Goal: Contribute content: Add original content to the website for others to see

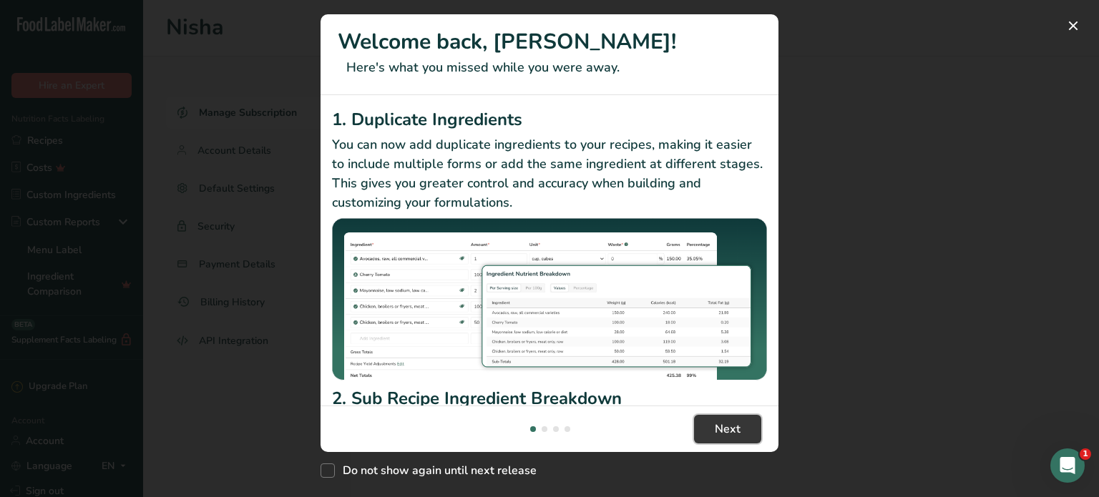
click at [751, 435] on button "Next" at bounding box center [727, 429] width 67 height 29
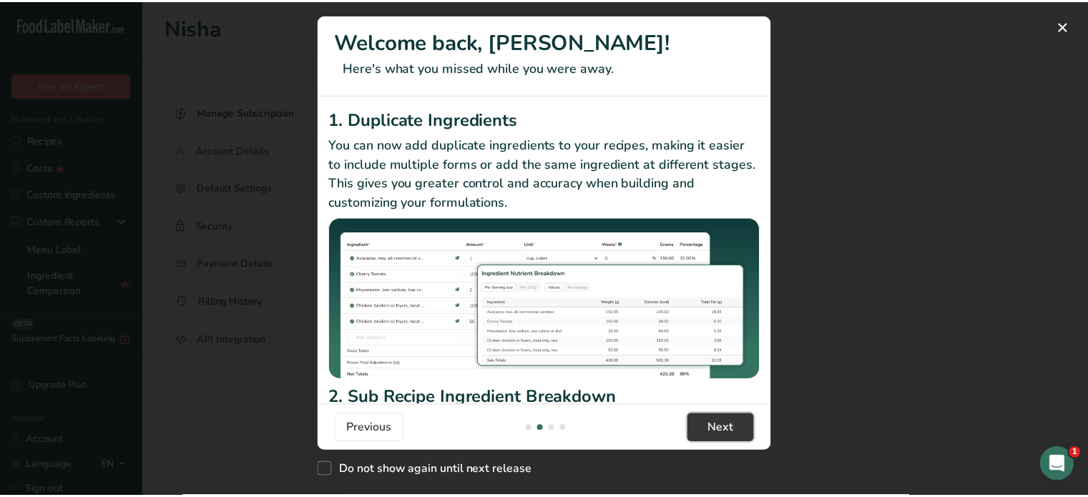
scroll to position [0, 458]
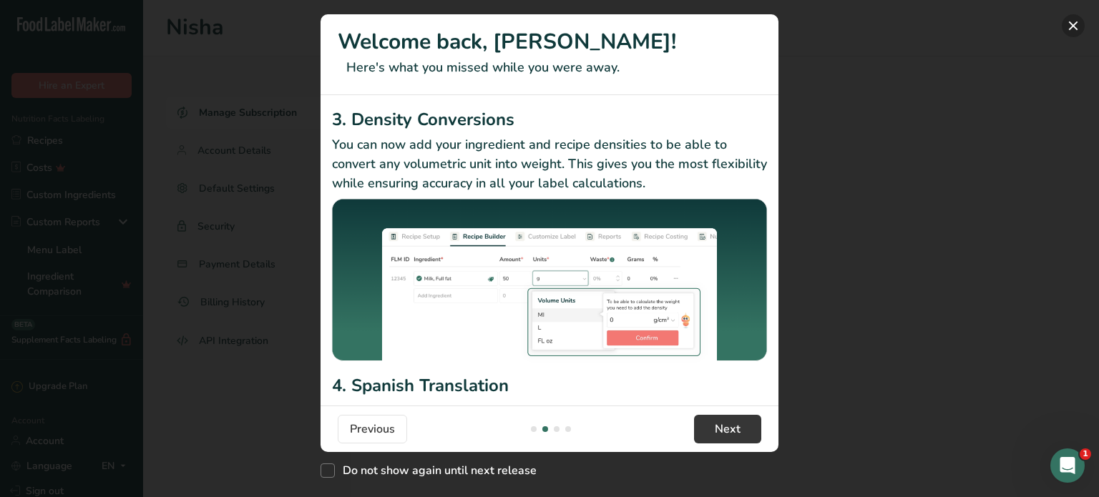
click at [1072, 21] on button "New Features" at bounding box center [1073, 25] width 23 height 23
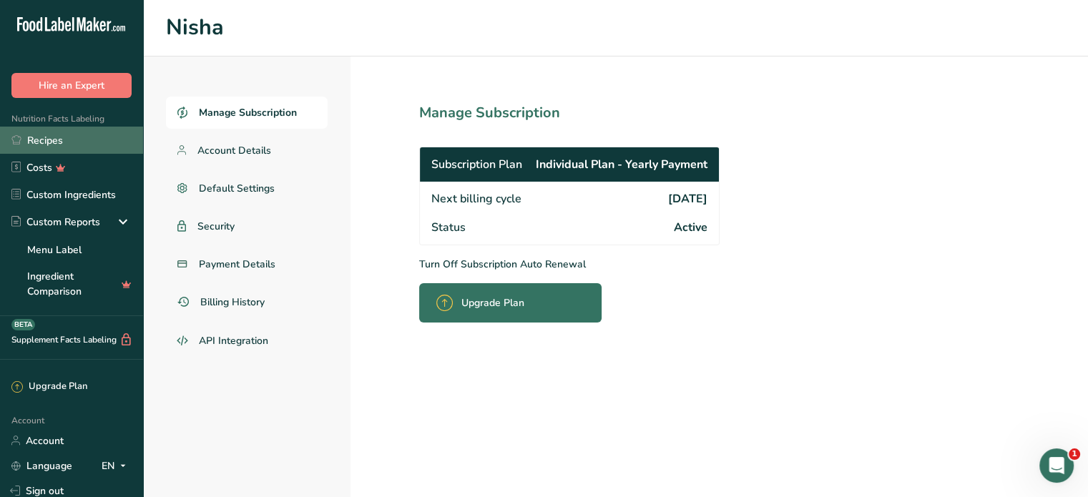
click at [72, 140] on link "Recipes" at bounding box center [71, 140] width 143 height 27
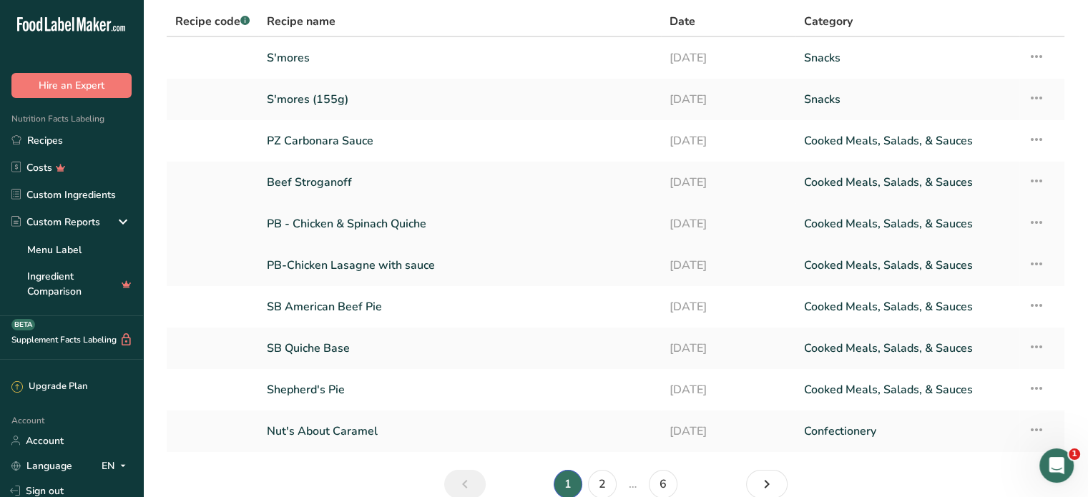
scroll to position [129, 0]
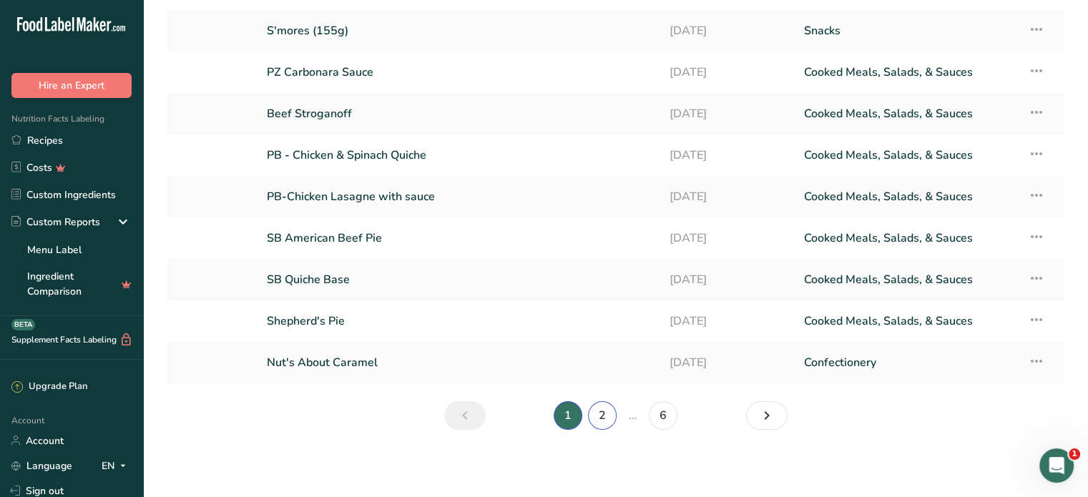
click at [610, 411] on link "2" at bounding box center [602, 415] width 29 height 29
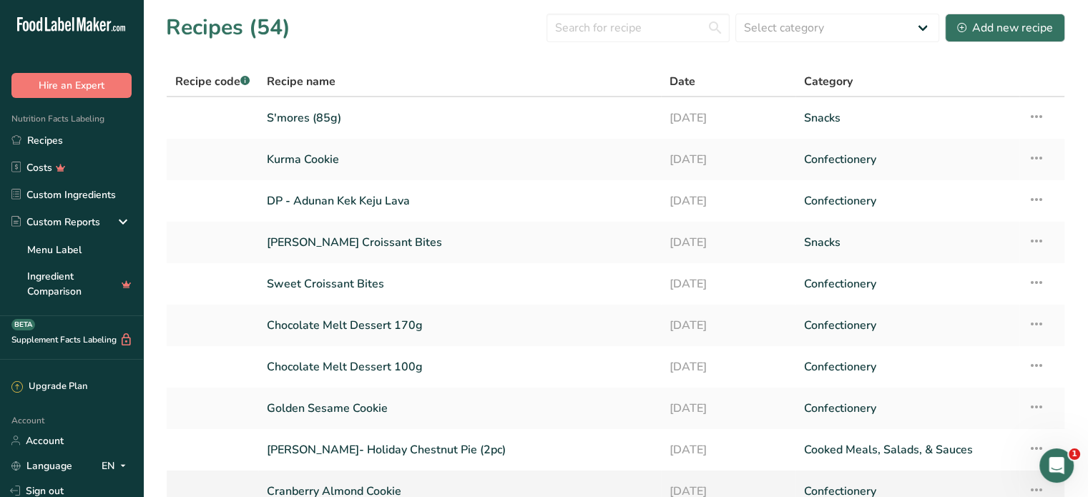
scroll to position [129, 0]
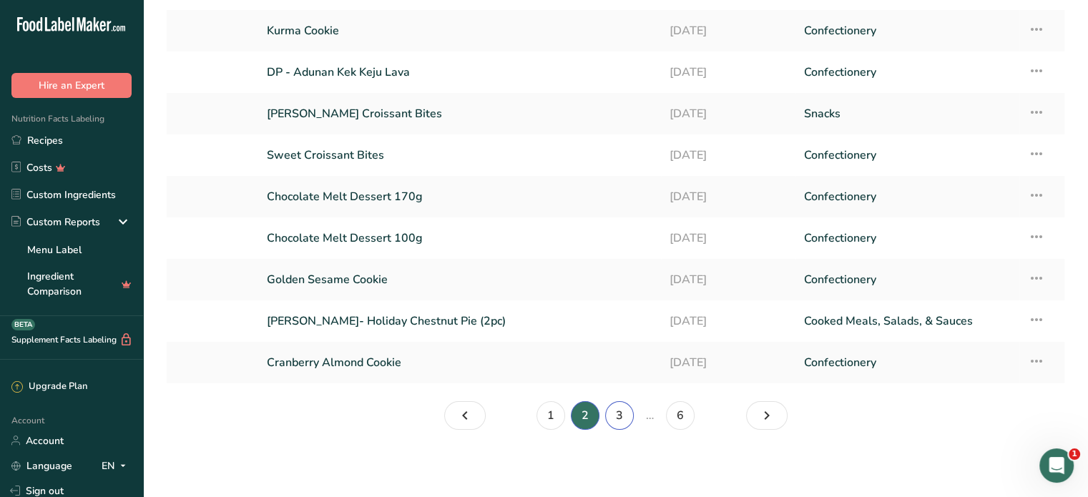
click at [615, 409] on link "3" at bounding box center [619, 415] width 29 height 29
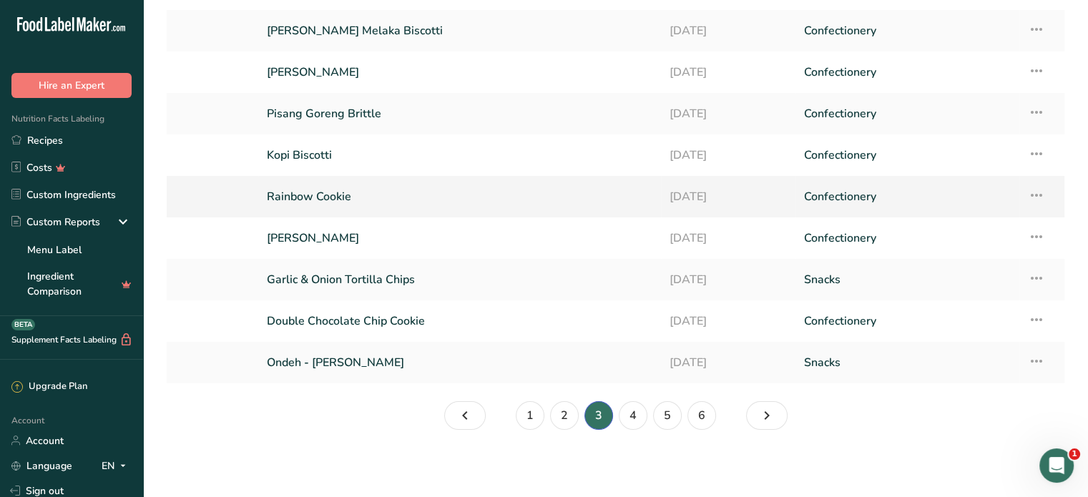
click at [1042, 198] on icon at bounding box center [1036, 195] width 17 height 26
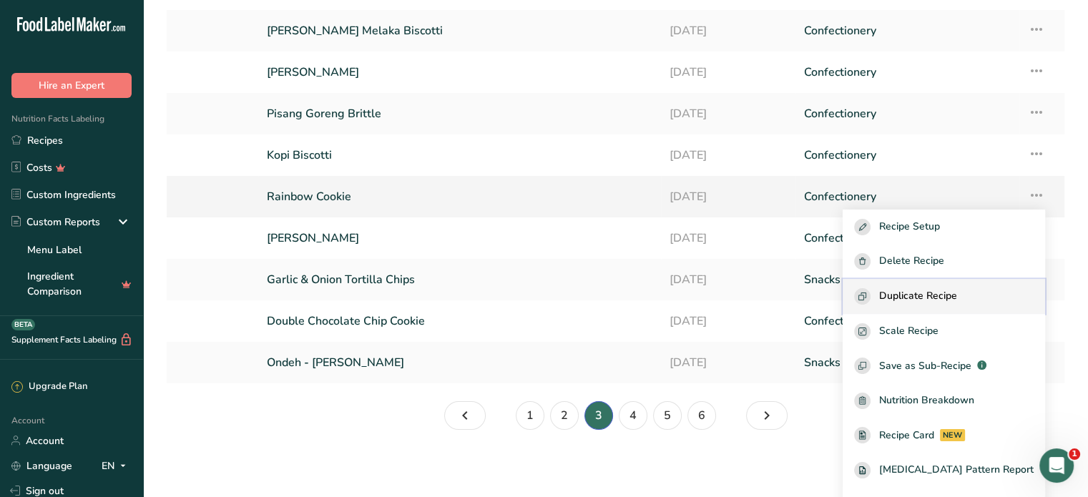
click at [943, 306] on button "Duplicate Recipe" at bounding box center [944, 296] width 202 height 35
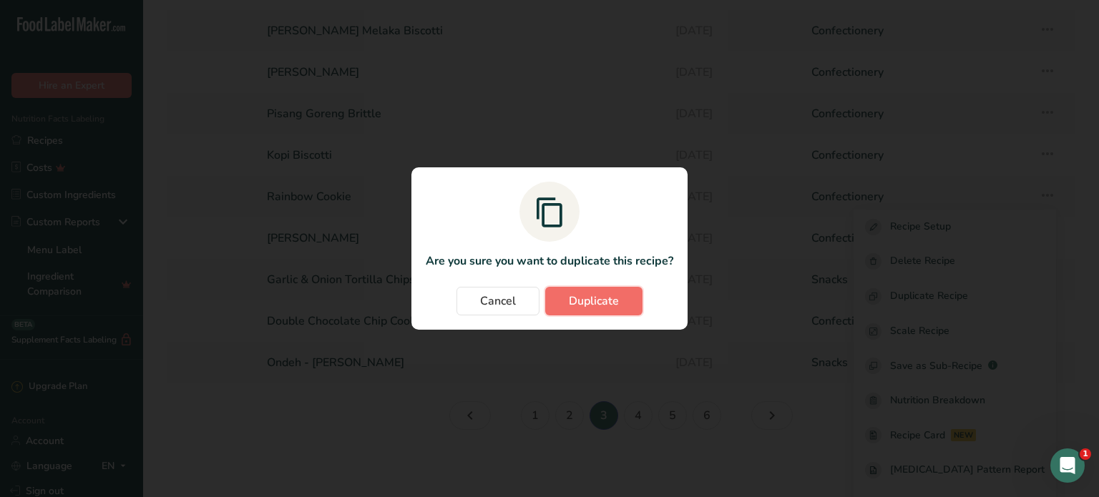
click at [567, 298] on button "Duplicate" at bounding box center [593, 301] width 97 height 29
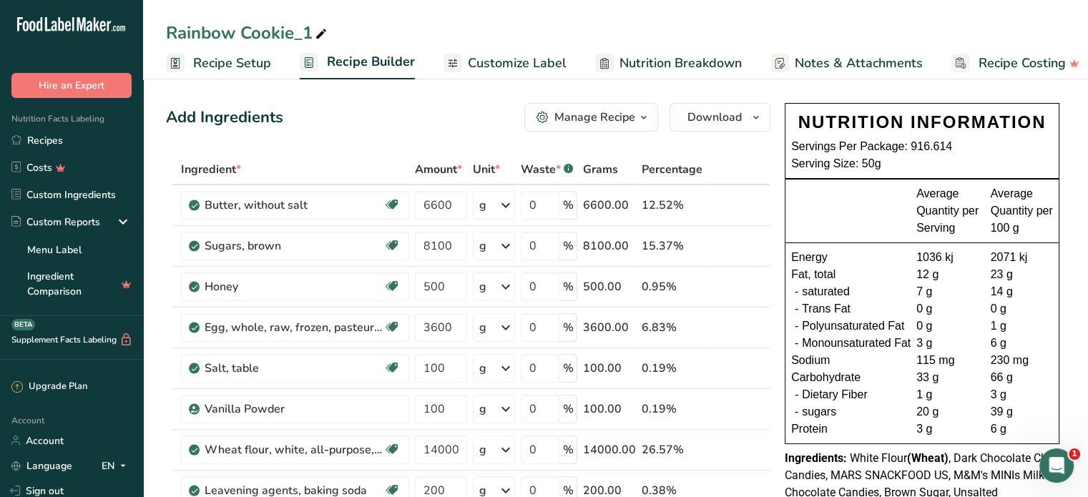
click at [321, 27] on icon at bounding box center [321, 34] width 13 height 20
type input "R"
type input "SB Choc Cookie"
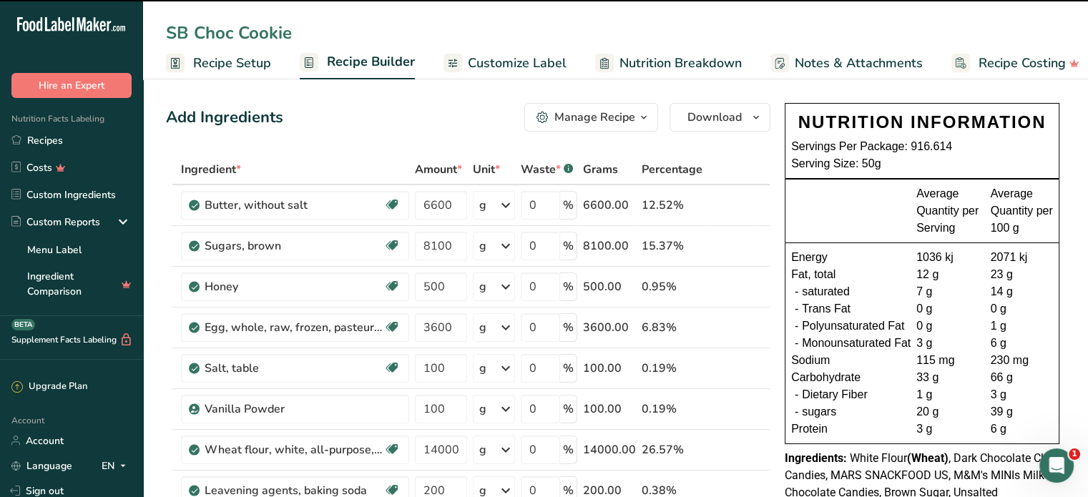
click at [259, 70] on span "Recipe Setup" at bounding box center [232, 63] width 78 height 19
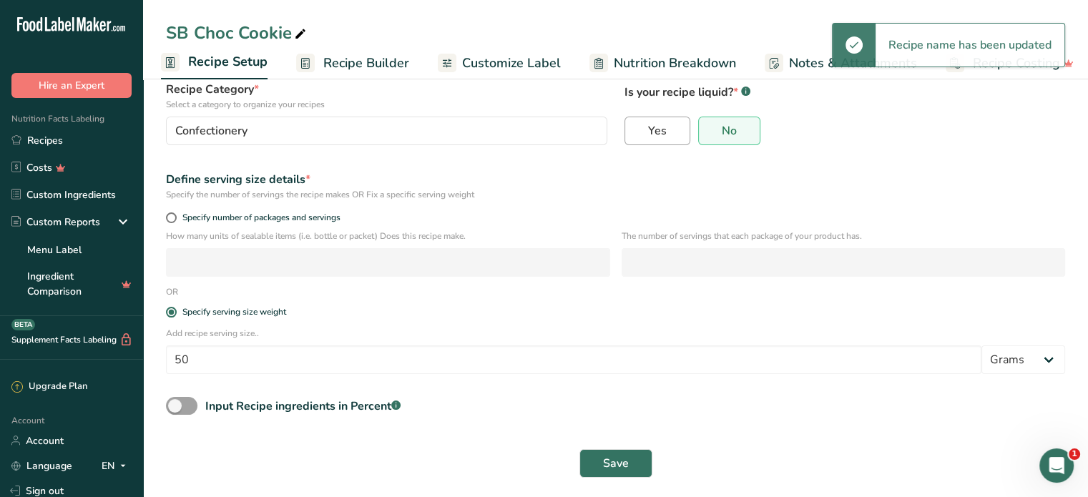
scroll to position [112, 0]
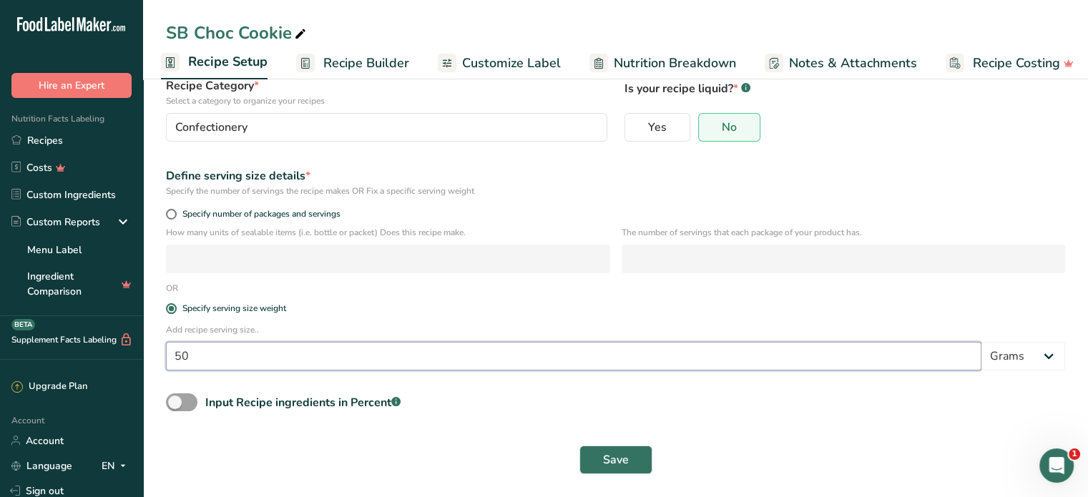
click at [185, 361] on input "50" at bounding box center [574, 356] width 816 height 29
click at [175, 358] on input "50" at bounding box center [574, 356] width 816 height 29
type input "40"
click at [645, 466] on button "Save" at bounding box center [615, 460] width 73 height 29
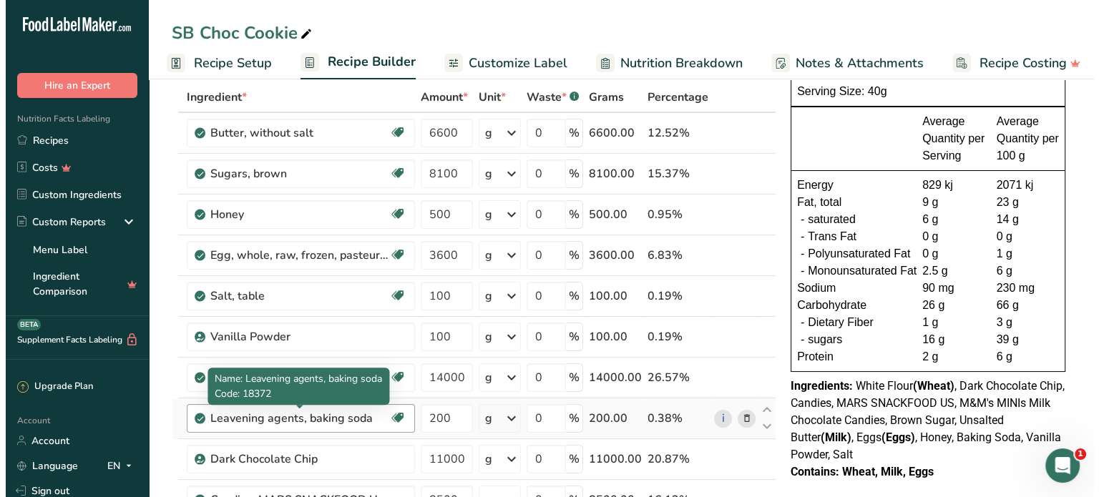
scroll to position [143, 0]
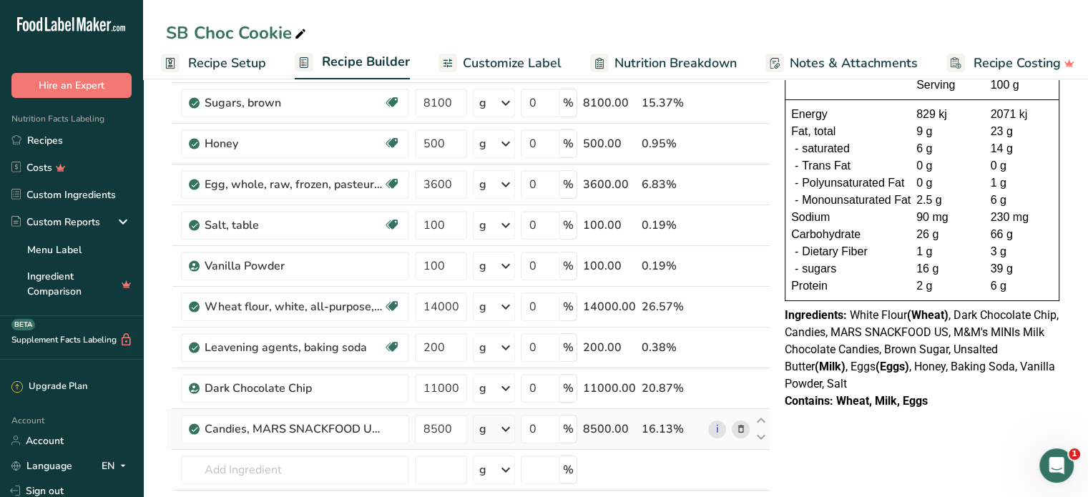
click at [743, 427] on icon at bounding box center [740, 429] width 10 height 15
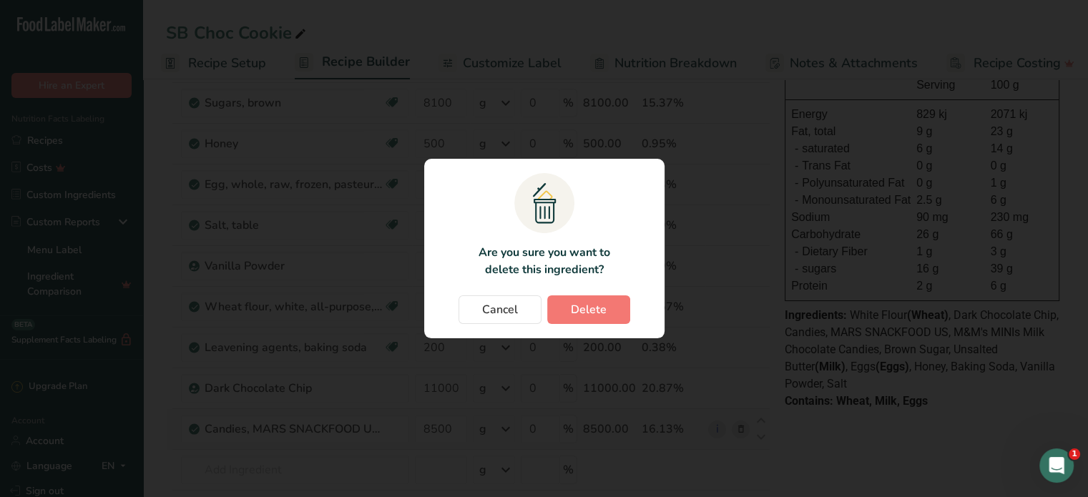
scroll to position [0, 3]
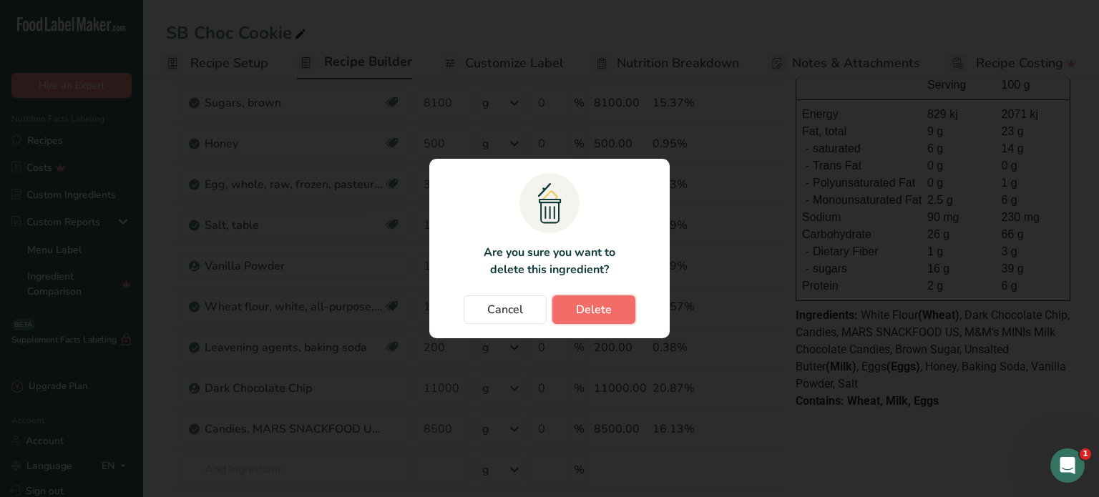
click at [609, 315] on span "Delete" at bounding box center [594, 309] width 36 height 17
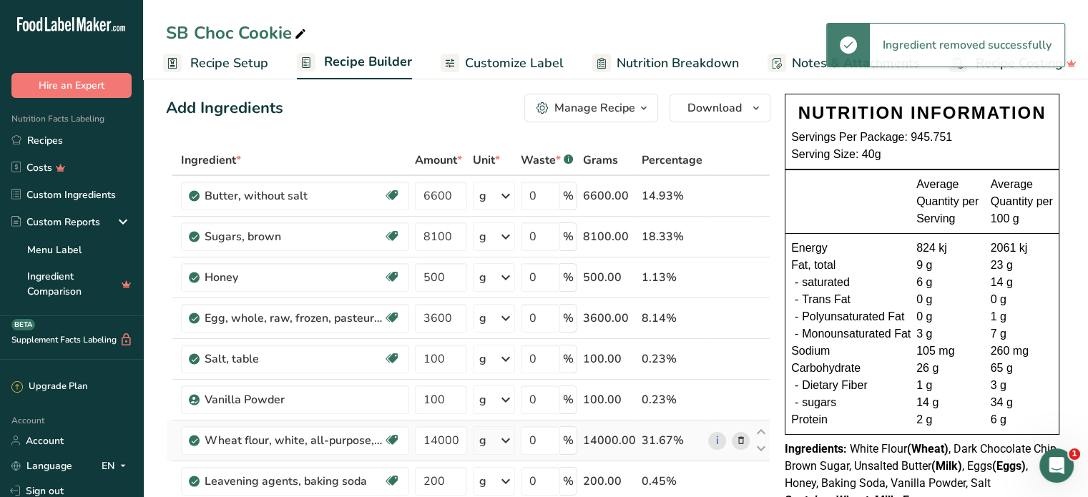
scroll to position [0, 0]
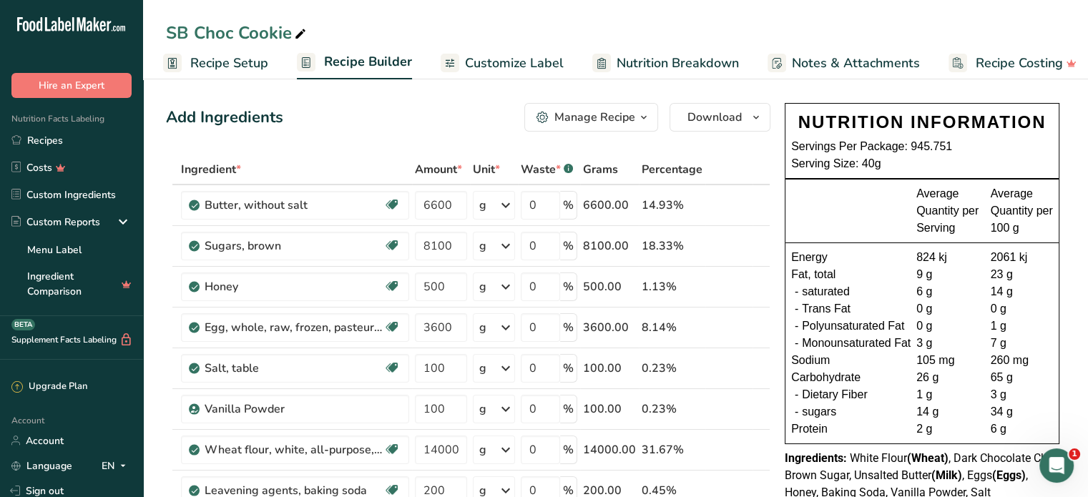
click at [225, 72] on link "Recipe Setup" at bounding box center [215, 63] width 105 height 32
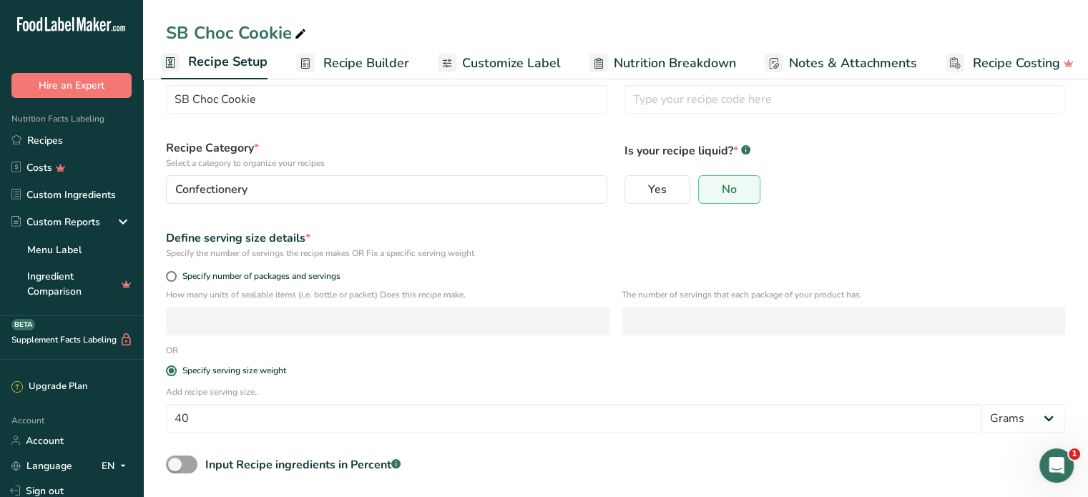
scroll to position [72, 0]
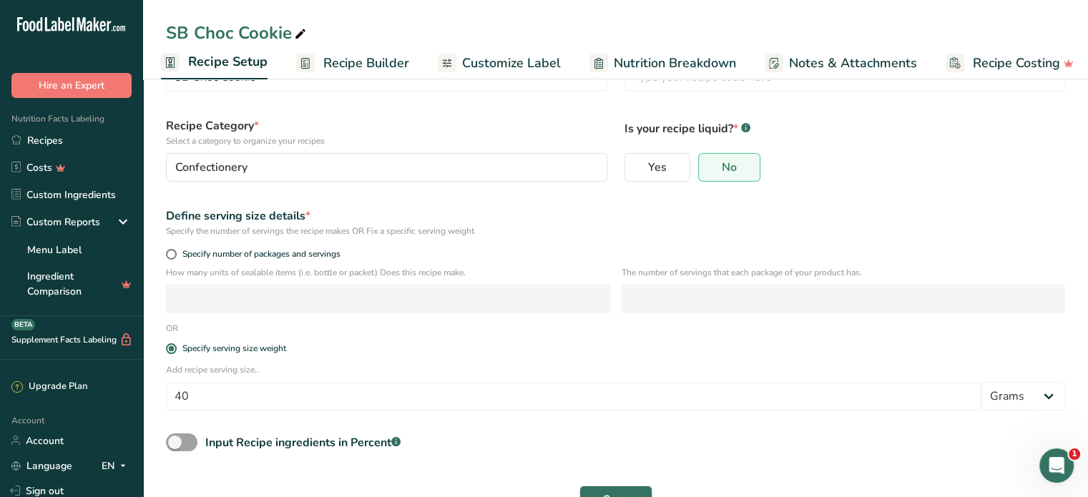
click at [405, 54] on span "Recipe Builder" at bounding box center [366, 63] width 86 height 19
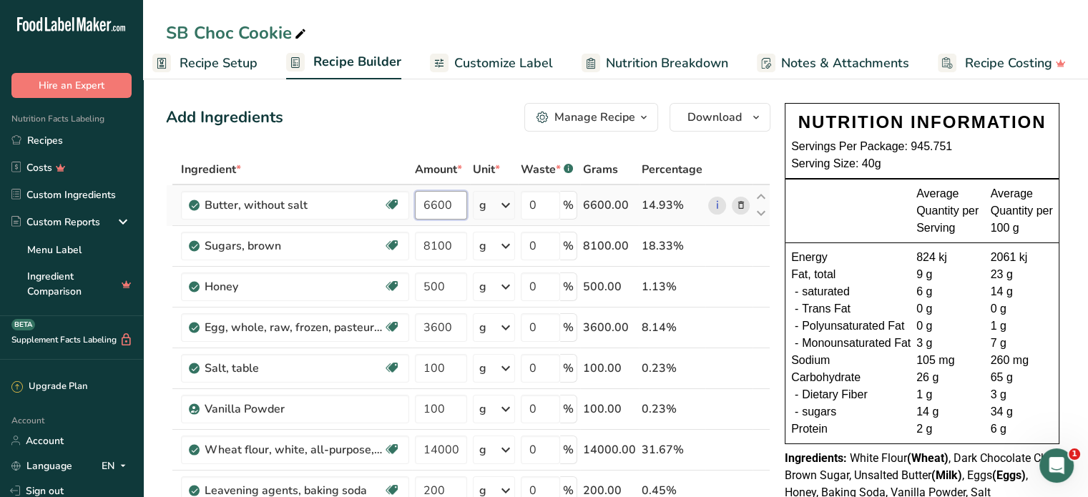
click at [452, 205] on input "6600" at bounding box center [441, 205] width 52 height 29
type input "6"
type input "165"
click at [441, 249] on div "Ingredient * Amount * Unit * Waste * .a-a{fill:#347362;}.b-a{fill:#fff;} Grams …" at bounding box center [468, 419] width 605 height 528
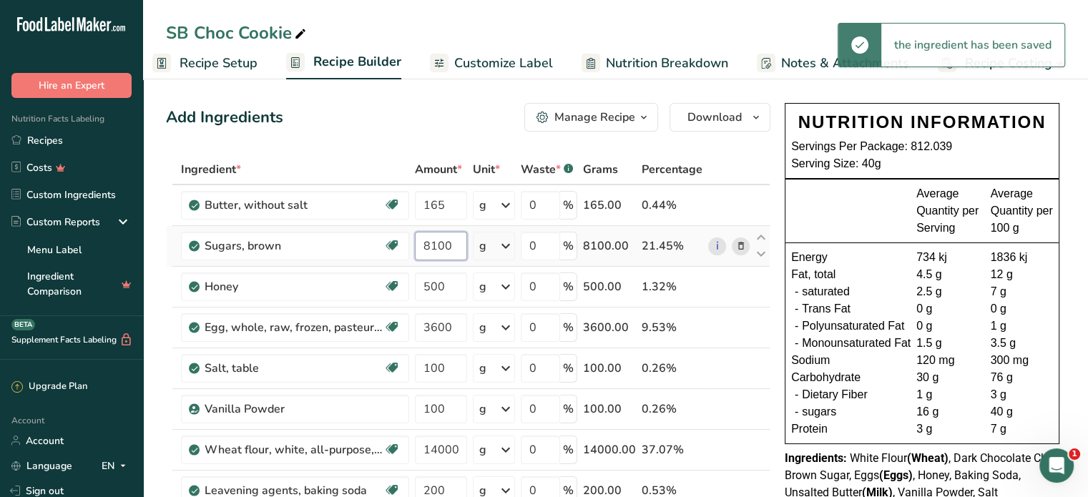
drag, startPoint x: 447, startPoint y: 243, endPoint x: 426, endPoint y: 248, distance: 22.2
click at [426, 248] on input "8100" at bounding box center [441, 246] width 52 height 29
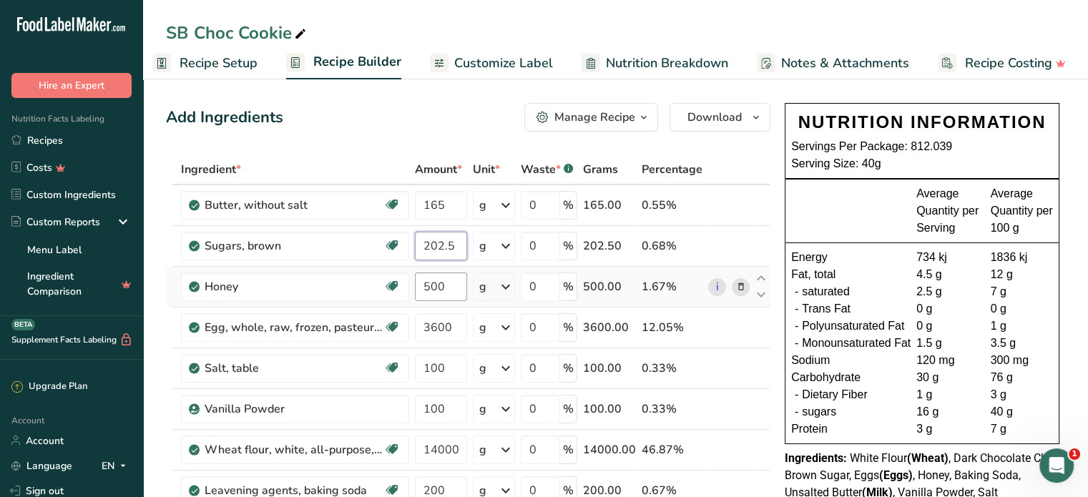
type input "202.5"
click at [449, 283] on div "Ingredient * Amount * Unit * Waste * .a-a{fill:#347362;}.b-a{fill:#fff;} Grams …" at bounding box center [468, 419] width 605 height 528
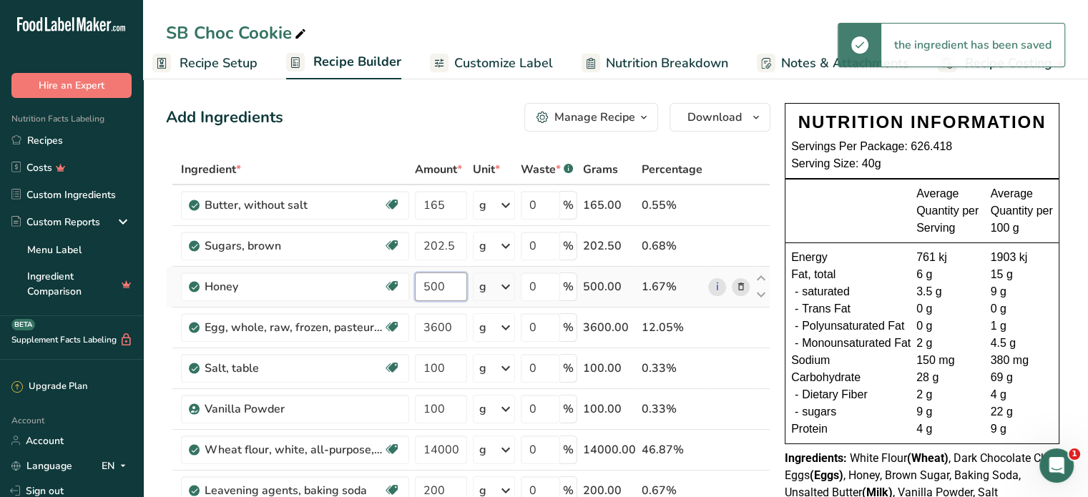
drag, startPoint x: 449, startPoint y: 285, endPoint x: 418, endPoint y: 293, distance: 32.4
click at [416, 292] on input "500" at bounding box center [441, 287] width 52 height 29
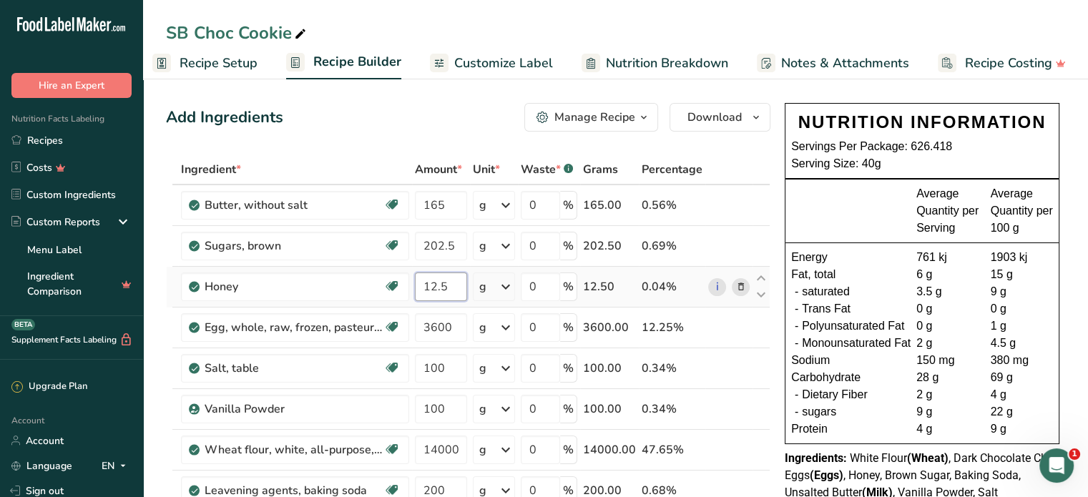
type input "12.5"
click at [432, 314] on div "Ingredient * Amount * Unit * Waste * .a-a{fill:#347362;}.b-a{fill:#fff;} Grams …" at bounding box center [468, 419] width 605 height 528
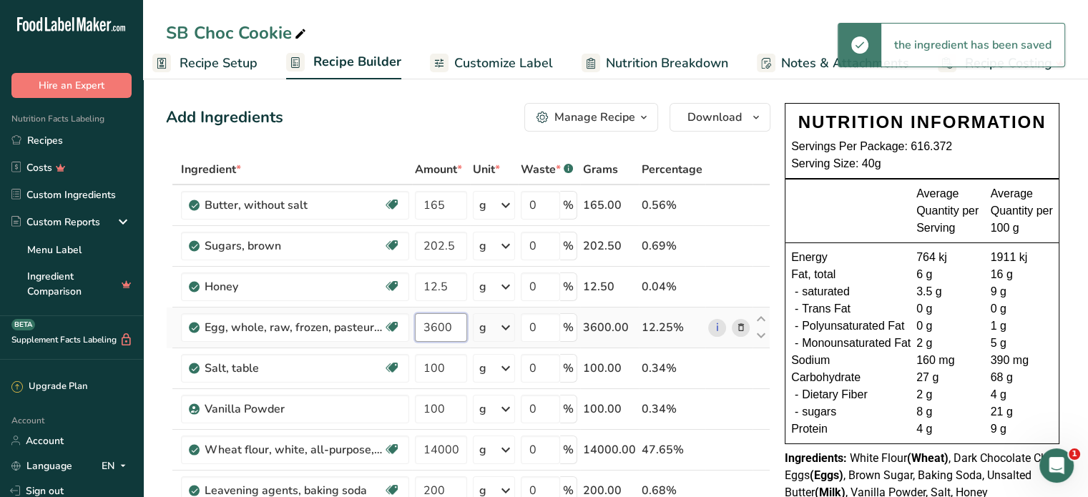
drag, startPoint x: 446, startPoint y: 327, endPoint x: 409, endPoint y: 328, distance: 37.2
click at [409, 328] on tr "Egg, whole, raw, frozen, pasteurized (Includes foods for USDA's Food Distributi…" at bounding box center [468, 328] width 603 height 41
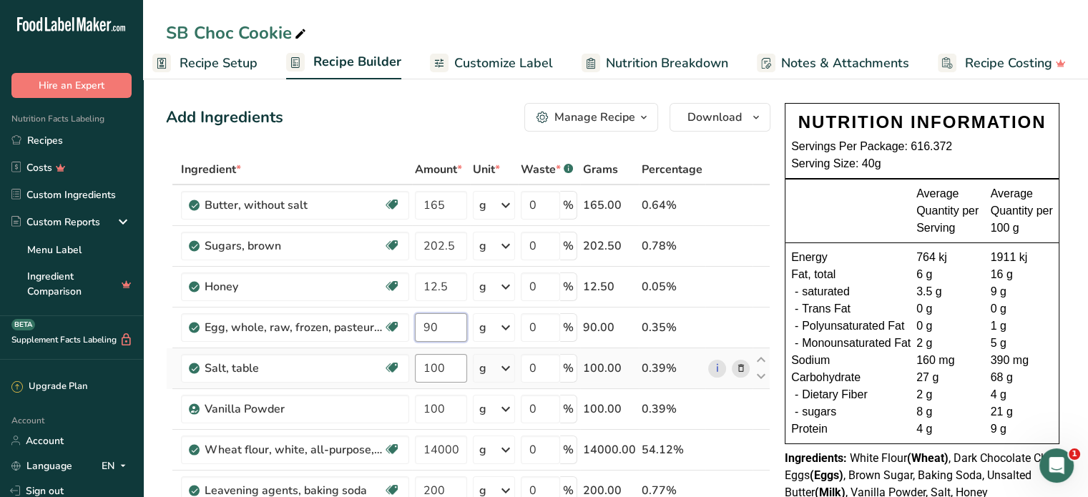
type input "90"
click at [455, 371] on div "Ingredient * Amount * Unit * Waste * .a-a{fill:#347362;}.b-a{fill:#fff;} Grams …" at bounding box center [468, 419] width 605 height 528
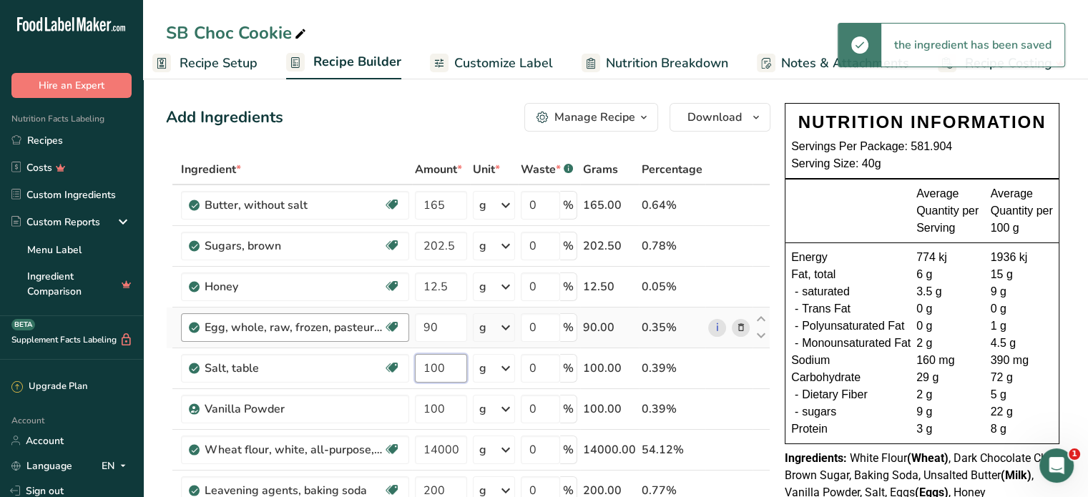
drag, startPoint x: 449, startPoint y: 366, endPoint x: 366, endPoint y: 325, distance: 92.5
click at [420, 368] on input "100" at bounding box center [441, 368] width 52 height 29
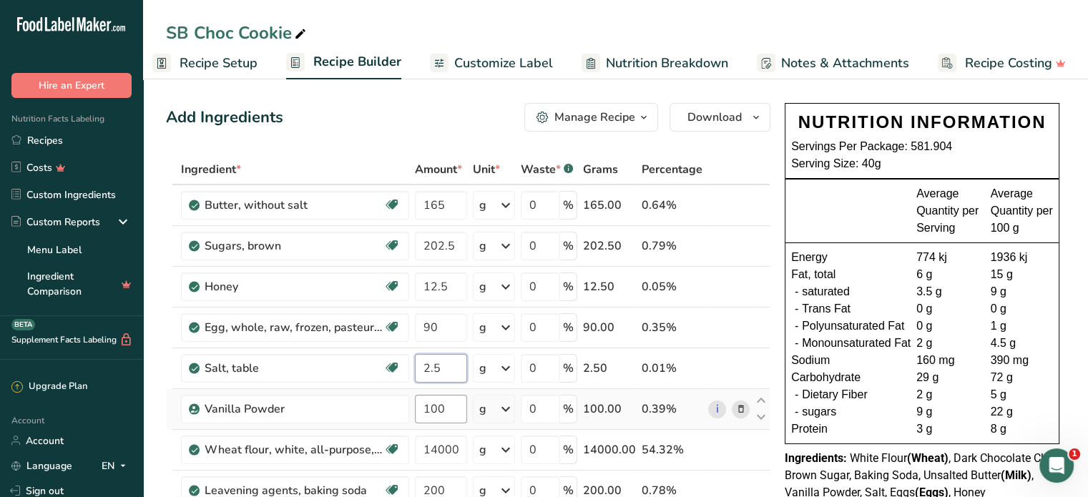
type input "2.5"
click at [445, 398] on div "Ingredient * Amount * Unit * Waste * .a-a{fill:#347362;}.b-a{fill:#fff;} Grams …" at bounding box center [468, 419] width 605 height 528
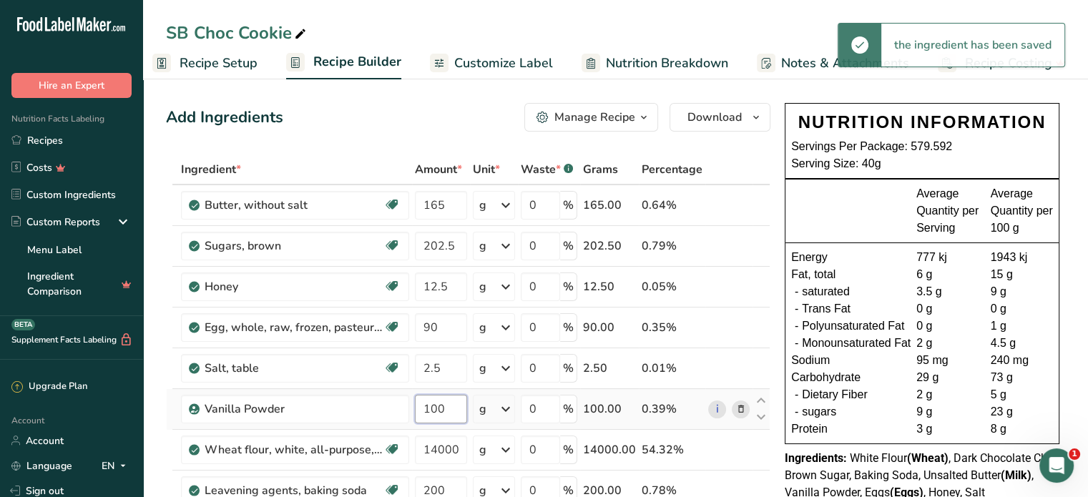
drag, startPoint x: 444, startPoint y: 408, endPoint x: 418, endPoint y: 410, distance: 26.5
click at [418, 410] on input "100" at bounding box center [441, 409] width 52 height 29
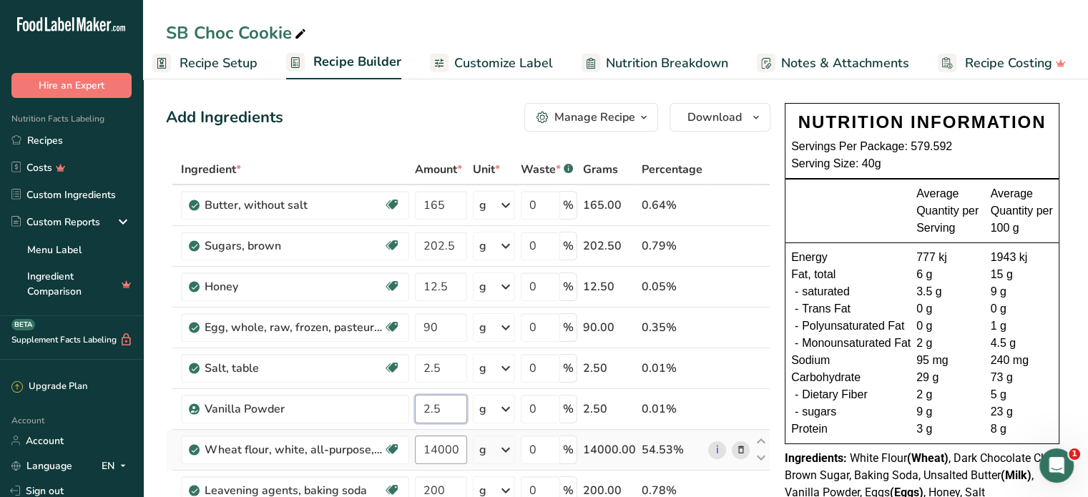
type input "2.5"
click at [444, 451] on div "Ingredient * Amount * Unit * Waste * .a-a{fill:#347362;}.b-a{fill:#fff;} Grams …" at bounding box center [468, 419] width 605 height 528
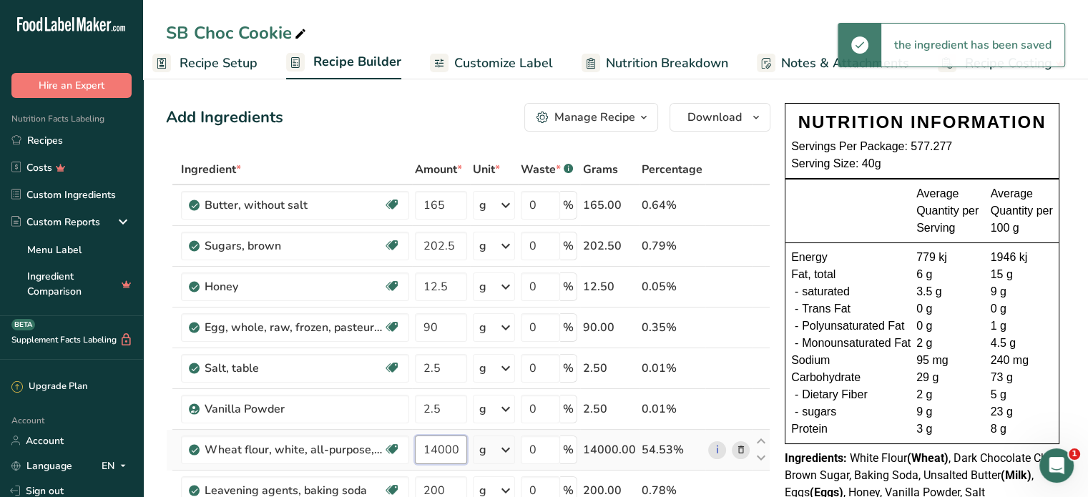
drag, startPoint x: 456, startPoint y: 451, endPoint x: 424, endPoint y: 458, distance: 33.5
click at [424, 458] on input "14000" at bounding box center [441, 450] width 52 height 29
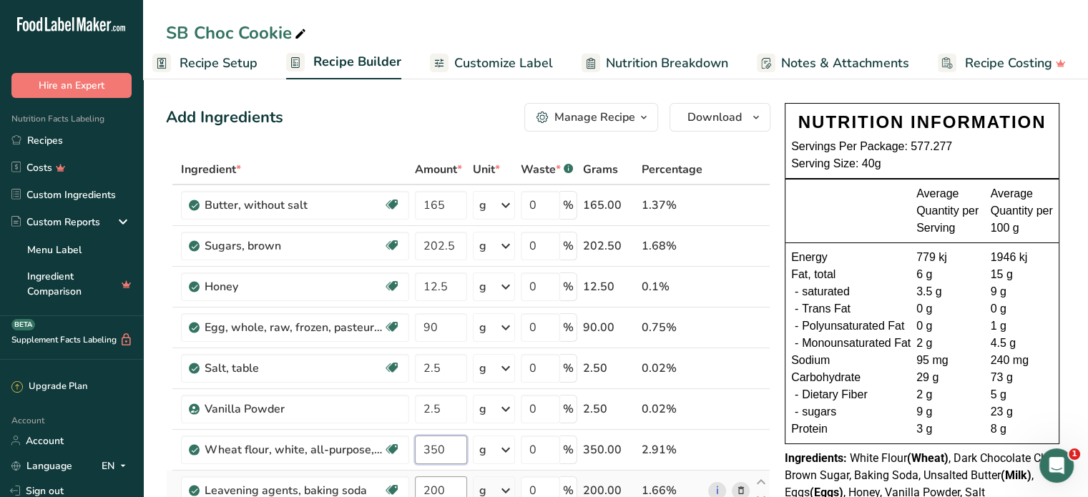
type input "350"
click at [441, 484] on div "Ingredient * Amount * Unit * Waste * .a-a{fill:#347362;}.b-a{fill:#fff;} Grams …" at bounding box center [468, 419] width 605 height 528
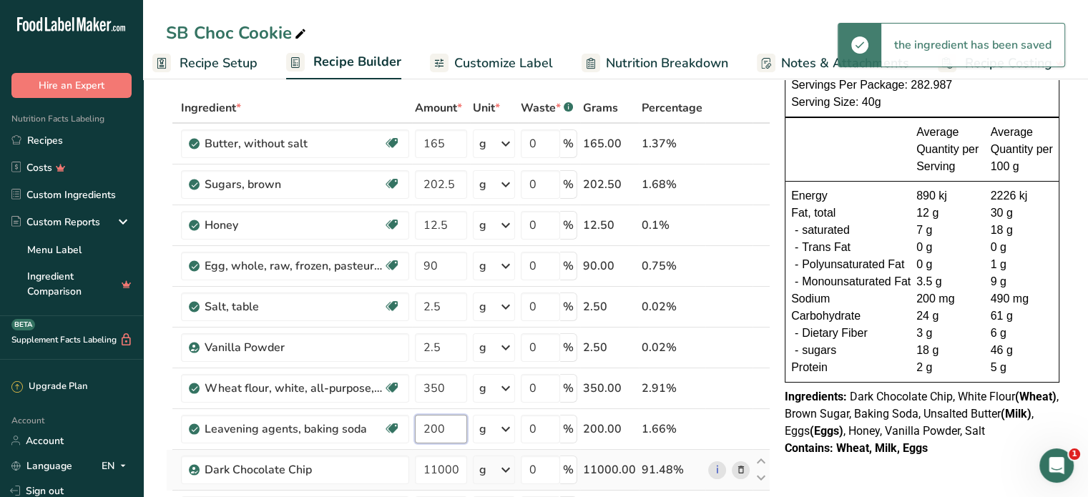
drag, startPoint x: 441, startPoint y: 484, endPoint x: 422, endPoint y: 489, distance: 19.3
click at [422, 489] on tbody "Butter, without salt Gluten free Vegetarian Soy free 165 g Portions 1 pat (1" s…" at bounding box center [468, 357] width 603 height 466
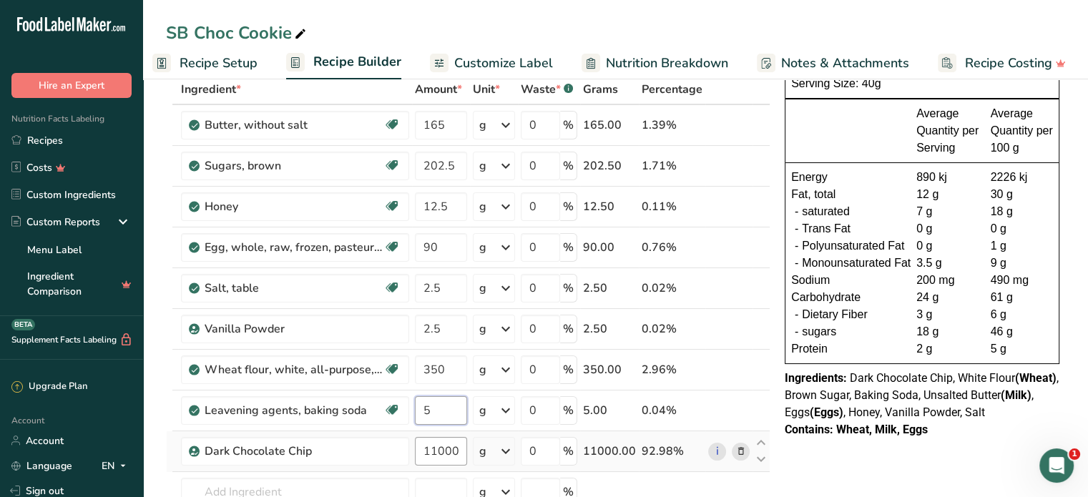
type input "5"
click at [449, 450] on div "Ingredient * Amount * Unit * Waste * .a-a{fill:#347362;}.b-a{fill:#fff;} Grams …" at bounding box center [468, 338] width 605 height 528
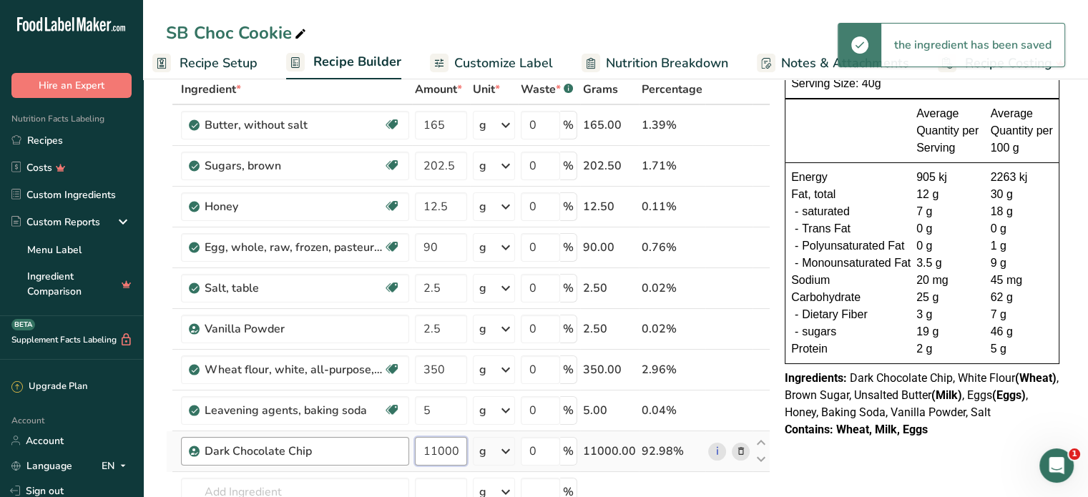
drag, startPoint x: 460, startPoint y: 448, endPoint x: 402, endPoint y: 458, distance: 58.8
click at [402, 458] on tr "Dark Chocolate Chip 11000 g Weight Units g kg mg See more Volume Units l Volume…" at bounding box center [468, 451] width 603 height 41
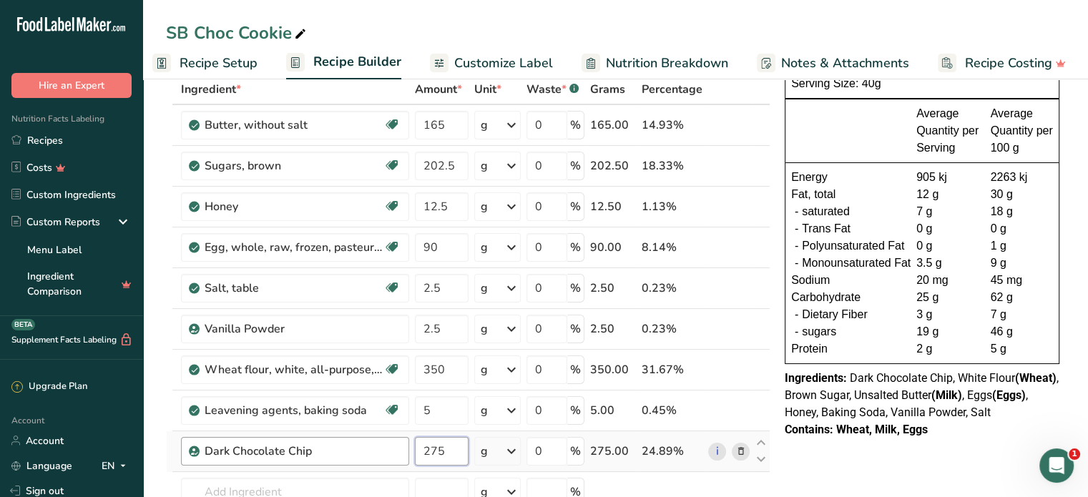
type input "275"
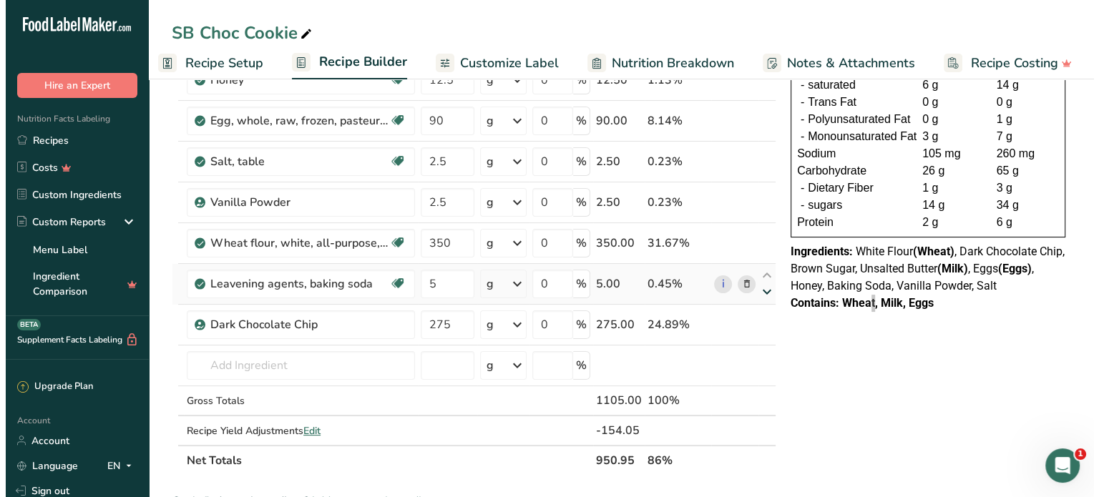
scroll to position [215, 0]
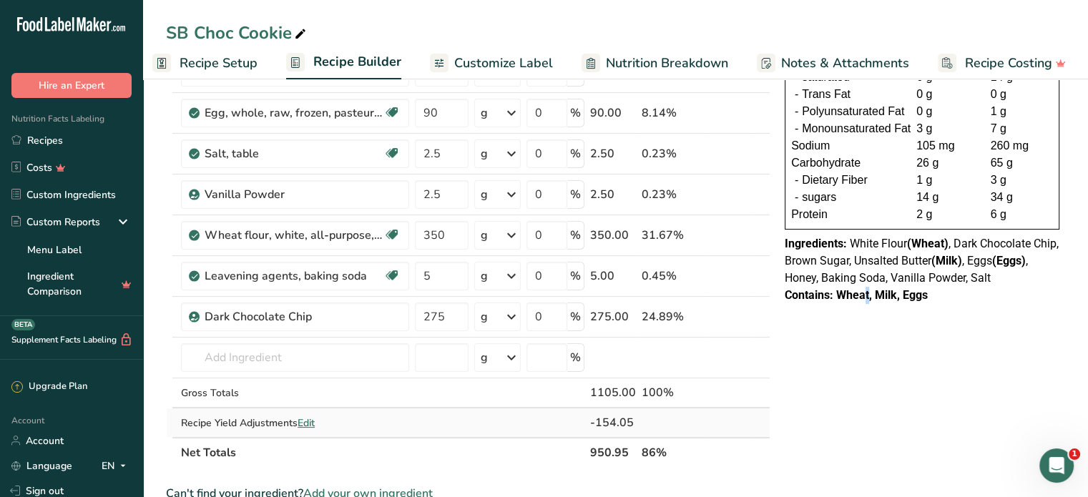
click at [306, 424] on span "Edit" at bounding box center [306, 423] width 17 height 14
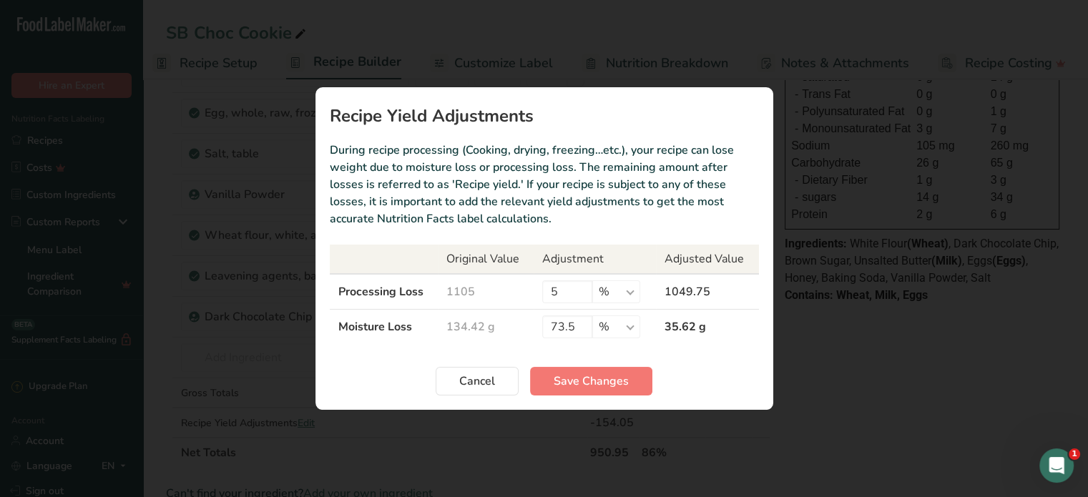
scroll to position [0, 3]
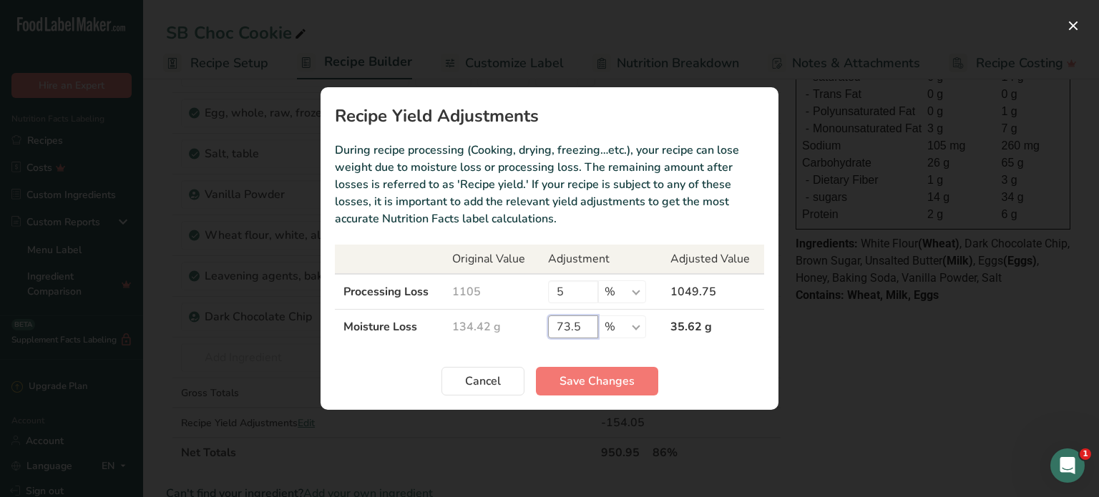
click at [581, 326] on input "73.5" at bounding box center [573, 326] width 50 height 23
click at [561, 326] on input "73.5" at bounding box center [573, 326] width 50 height 23
type input "63.5"
click at [610, 385] on span "Save Changes" at bounding box center [596, 381] width 75 height 17
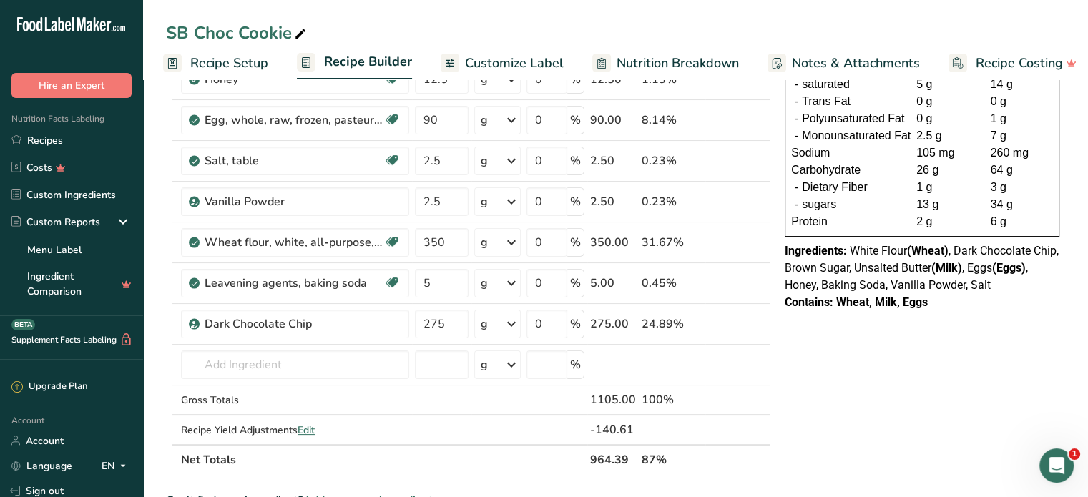
scroll to position [286, 0]
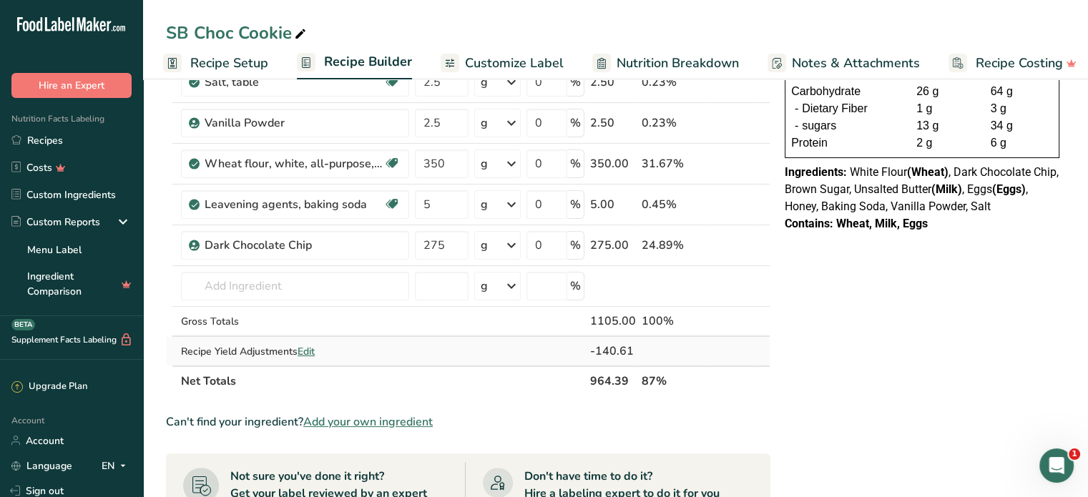
click at [300, 346] on span "Edit" at bounding box center [306, 352] width 17 height 14
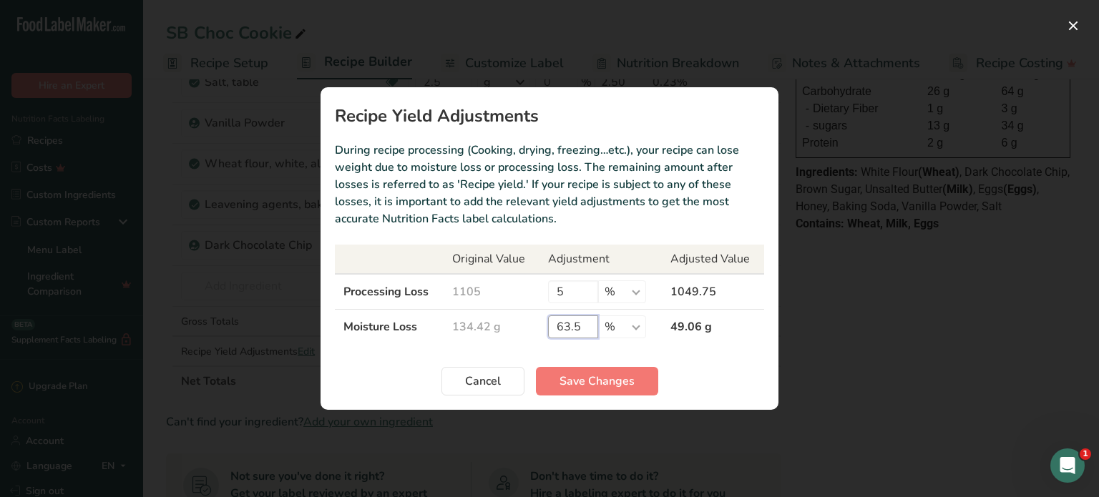
click at [564, 325] on input "63.5" at bounding box center [573, 326] width 50 height 23
type input "61.5"
click at [612, 373] on span "Save Changes" at bounding box center [596, 381] width 75 height 17
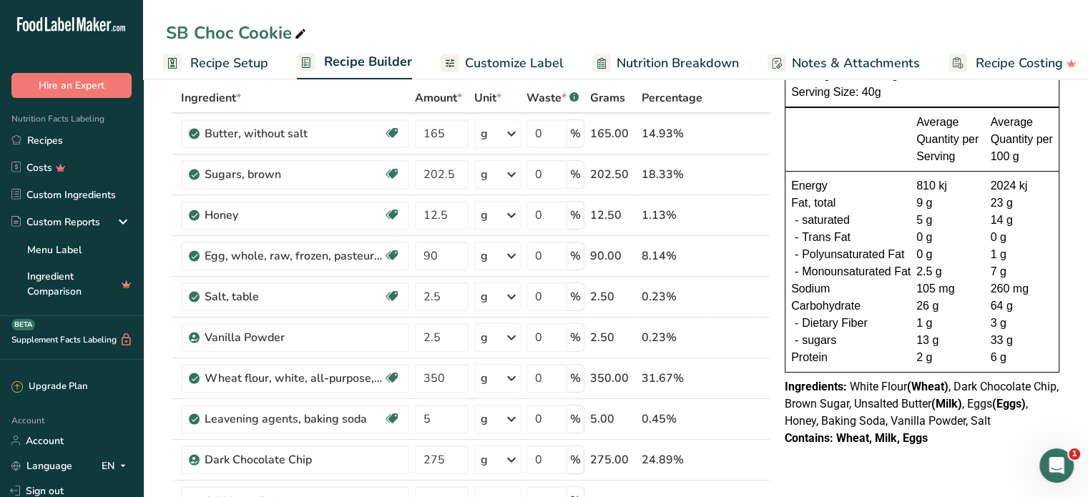
scroll to position [0, 0]
